Goal: Task Accomplishment & Management: Use online tool/utility

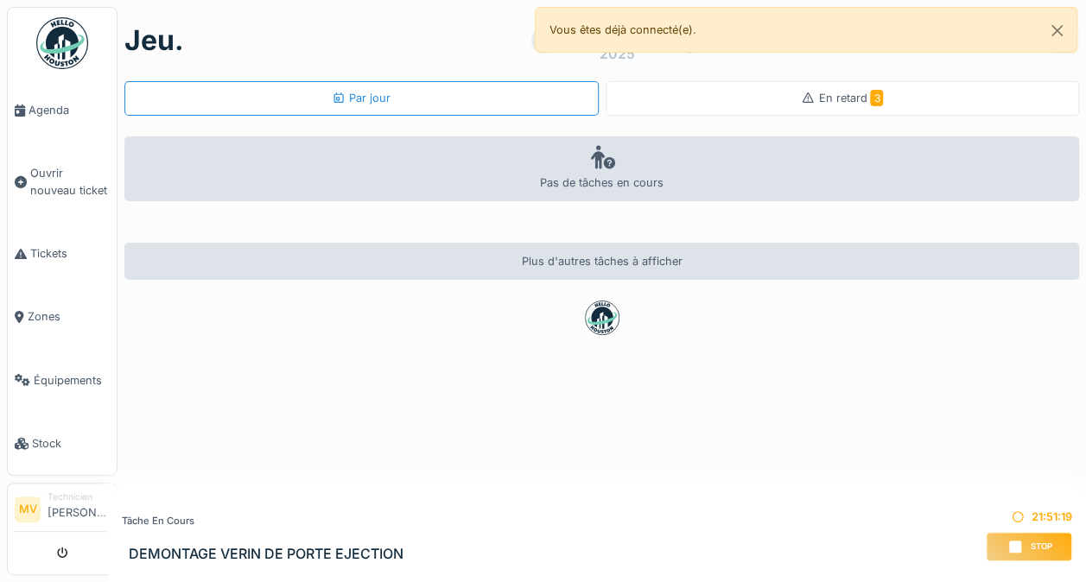
click at [831, 97] on span "En retard 3" at bounding box center [850, 98] width 65 height 13
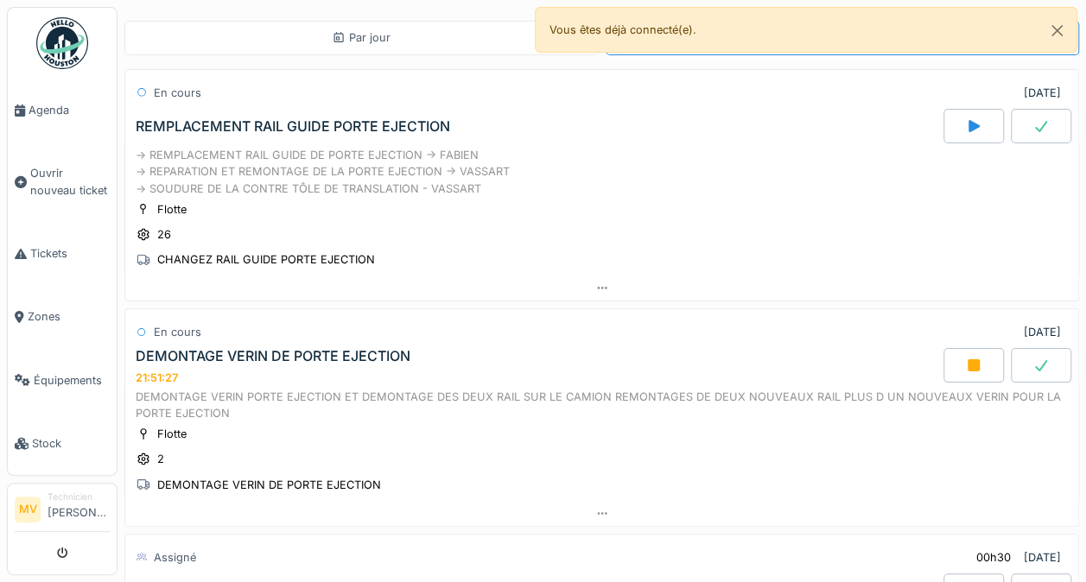
click at [743, 411] on div "DEMONTAGE VERIN PORTE EJECTION ET DEMONTAGE DES DEUX RAIL SUR LE CAMION REMONTA…" at bounding box center [602, 405] width 932 height 33
click at [745, 398] on div "DEMONTAGE VERIN PORTE EJECTION ET DEMONTAGE DES DEUX RAIL SUR LE CAMION REMONTA…" at bounding box center [602, 405] width 932 height 33
click at [770, 238] on div "Flotte 26 CHANGEZ RAIL GUIDE PORTE EJECTION" at bounding box center [602, 234] width 932 height 69
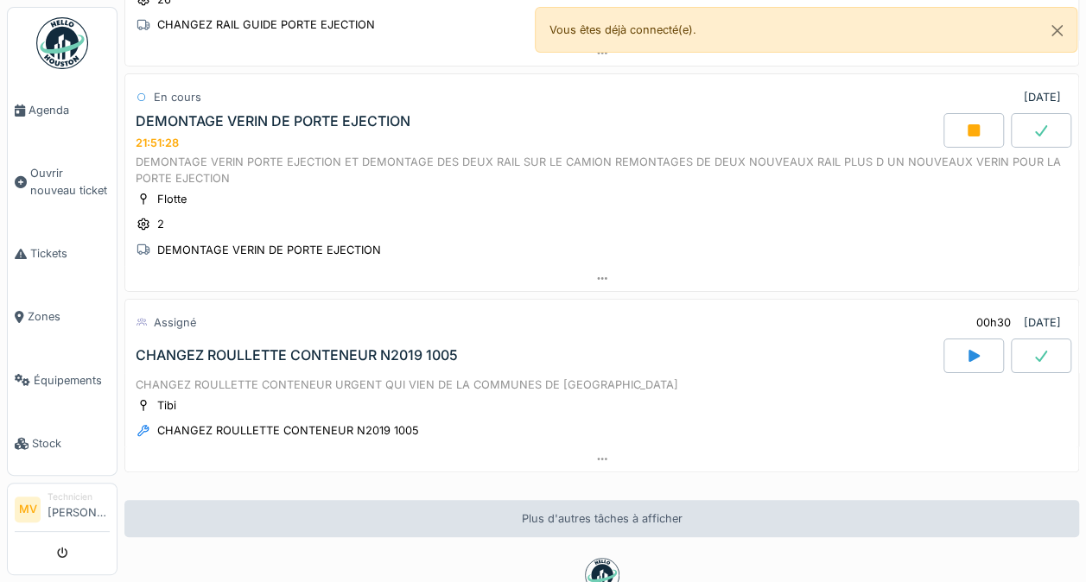
scroll to position [237, 0]
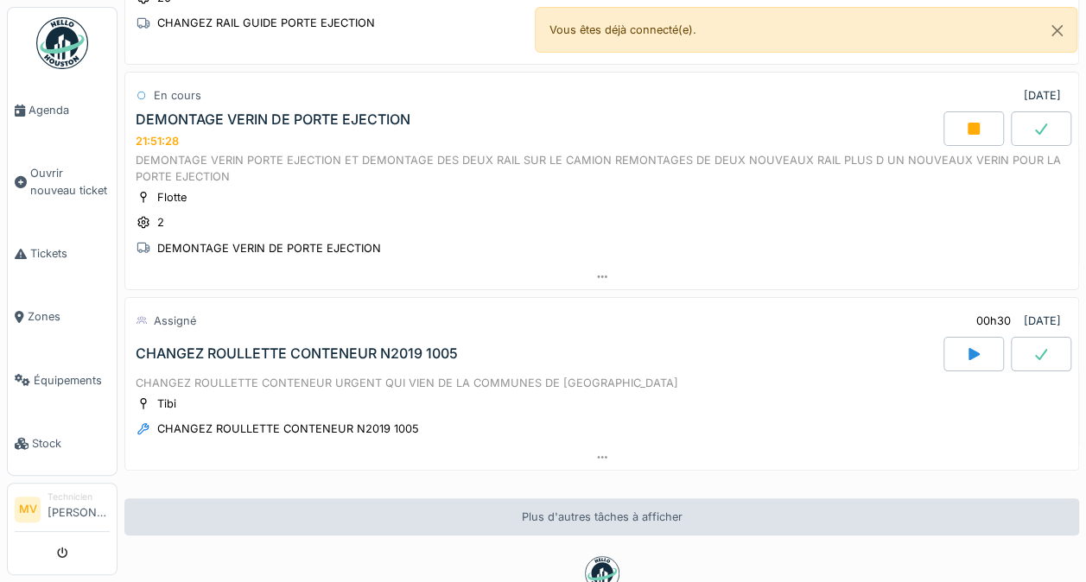
click at [791, 136] on div "DEMONTAGE VERIN DE PORTE EJECTION 21:51:28" at bounding box center [537, 129] width 811 height 37
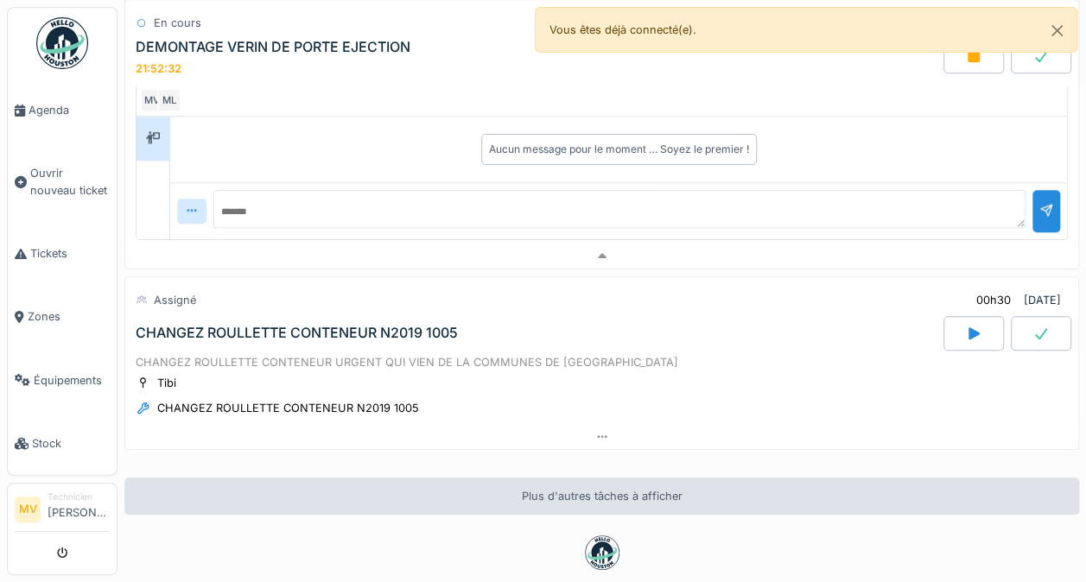
scroll to position [699, 0]
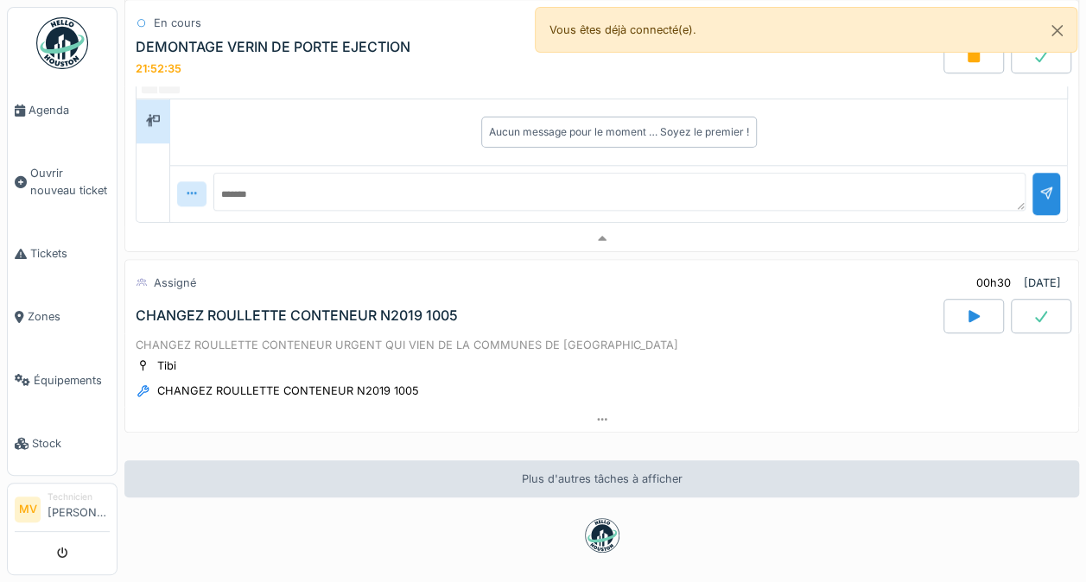
click at [1032, 309] on icon at bounding box center [1040, 316] width 17 height 14
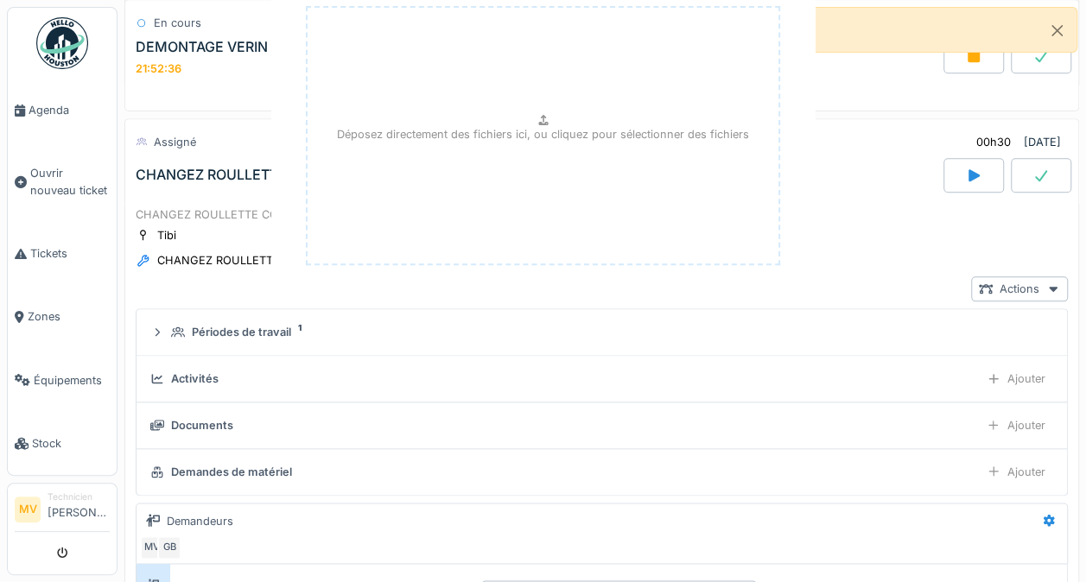
scroll to position [879, 0]
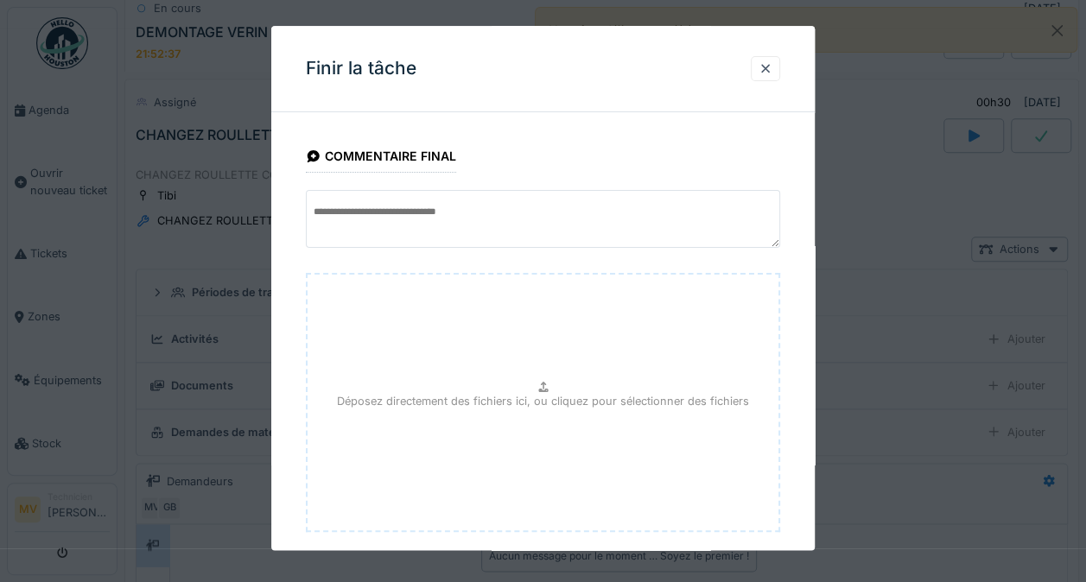
click at [698, 304] on div "Déposez directement des fichiers ici, ou cliquez pour sélectionner des fichiers" at bounding box center [543, 403] width 474 height 259
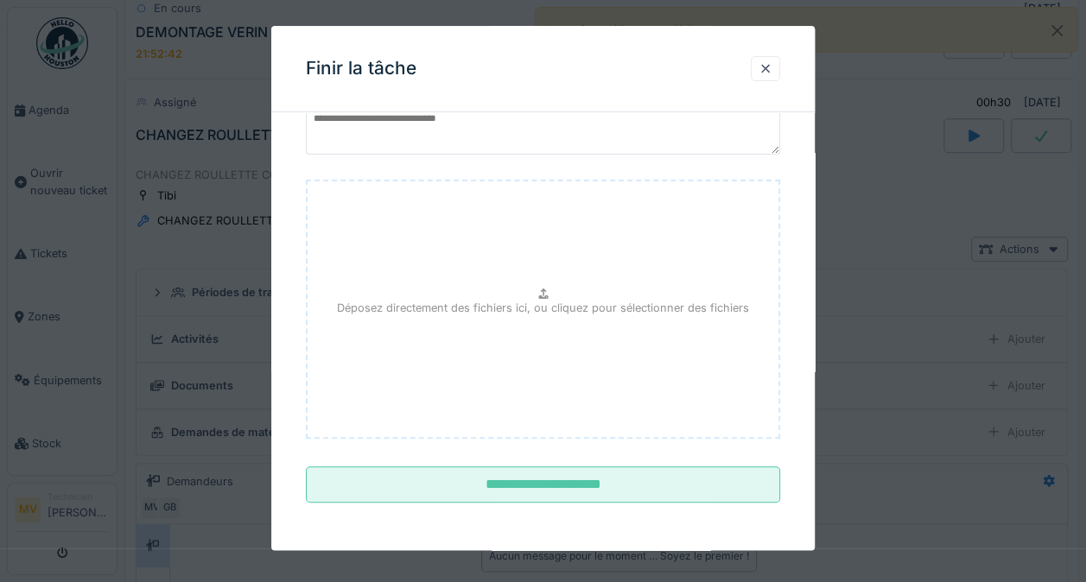
click at [587, 496] on input "**********" at bounding box center [543, 485] width 474 height 36
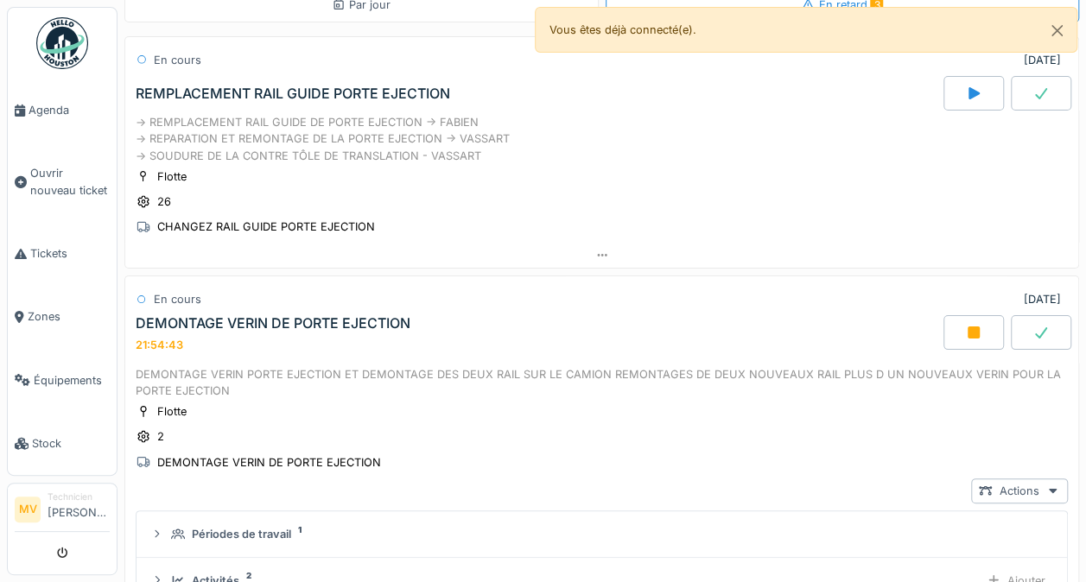
scroll to position [0, 0]
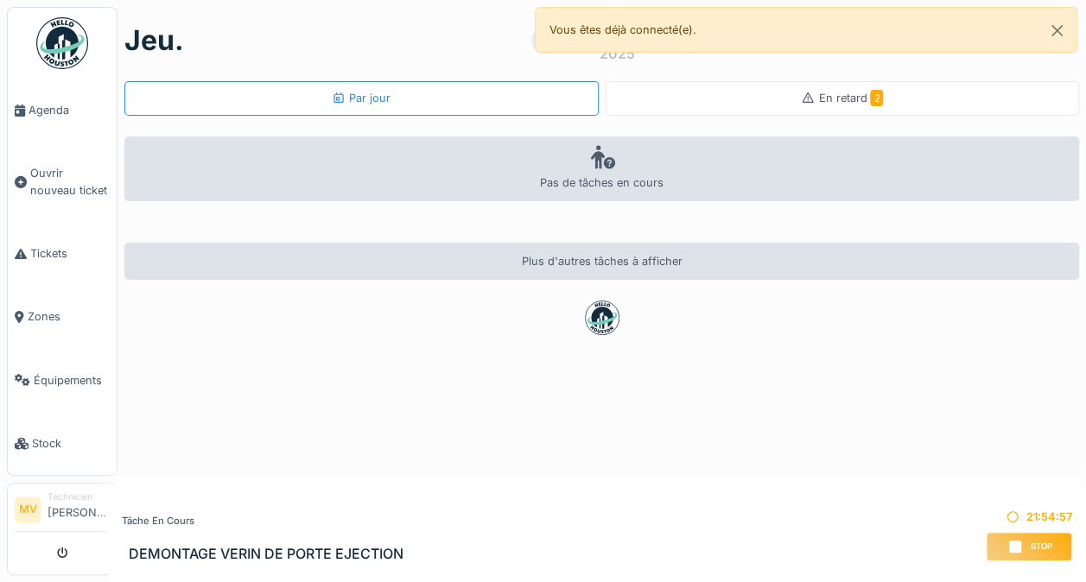
click at [870, 92] on span "2" at bounding box center [876, 98] width 13 height 16
